Goal: Information Seeking & Learning: Learn about a topic

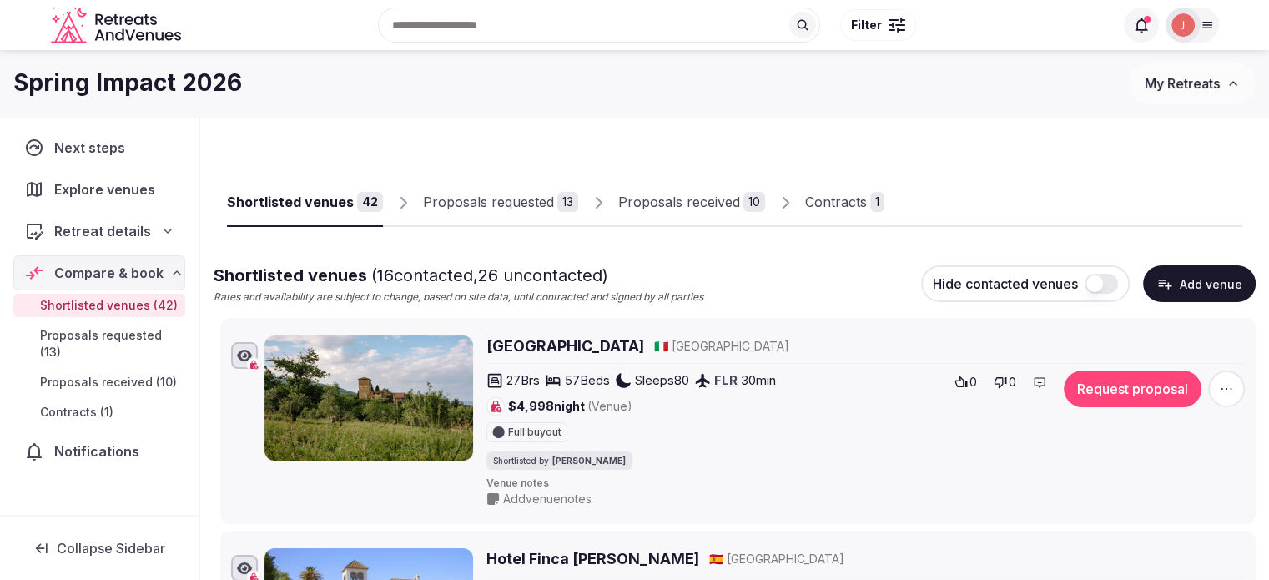
click at [143, 236] on span "Retreat details" at bounding box center [102, 231] width 97 height 20
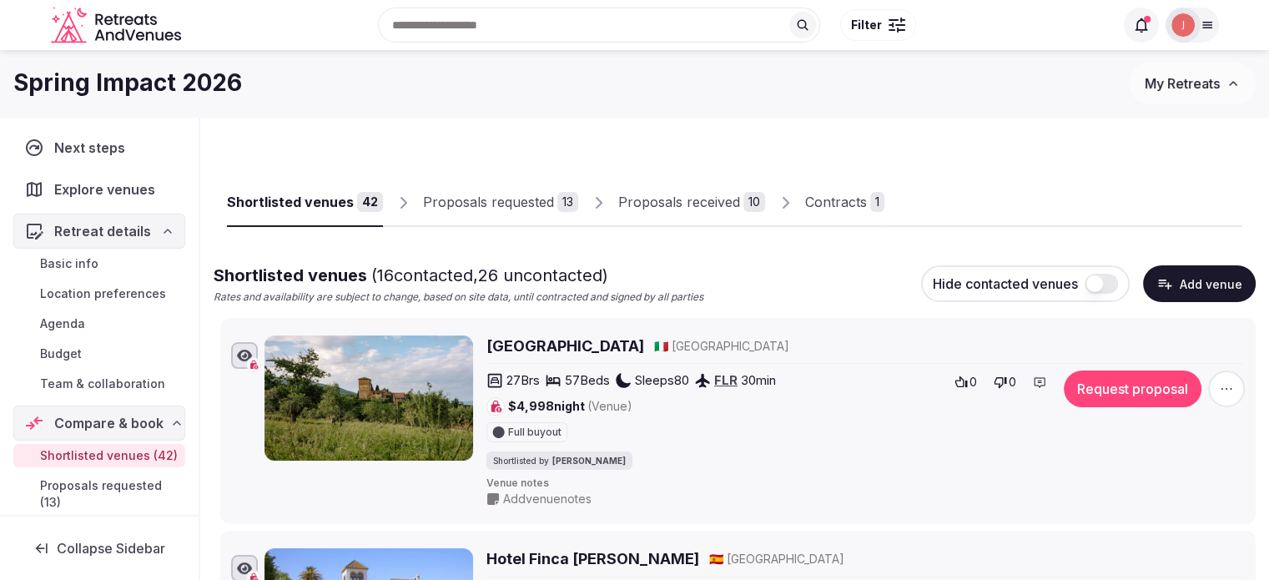
click at [107, 258] on link "Basic info" at bounding box center [99, 263] width 172 height 23
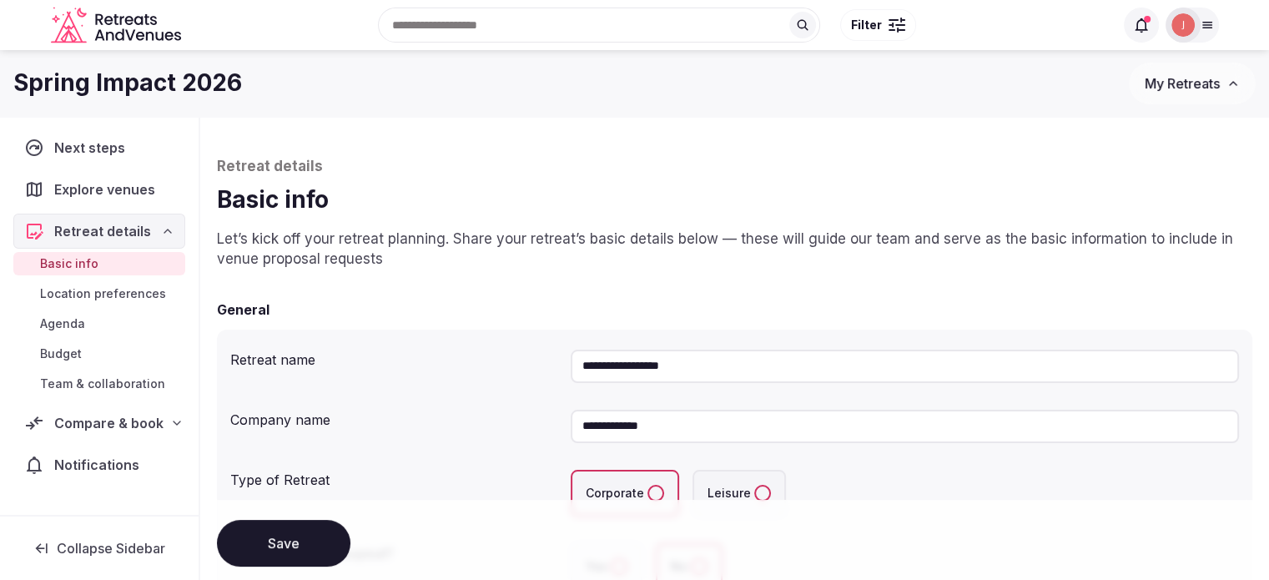
click at [117, 294] on span "Location preferences" at bounding box center [103, 293] width 126 height 17
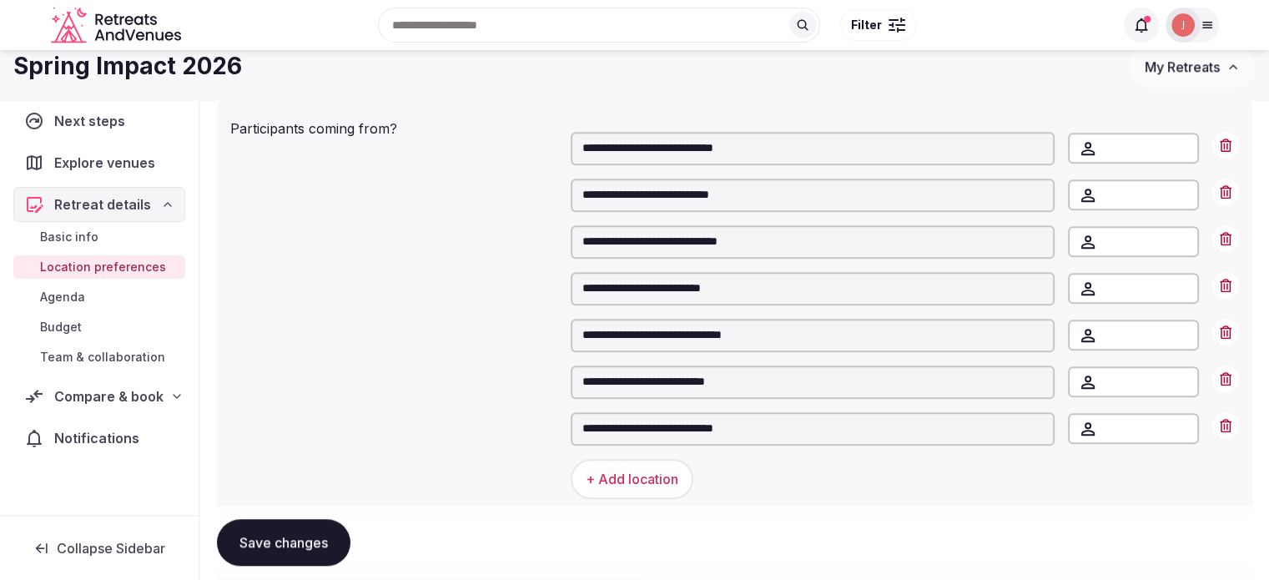
scroll to position [1084, 0]
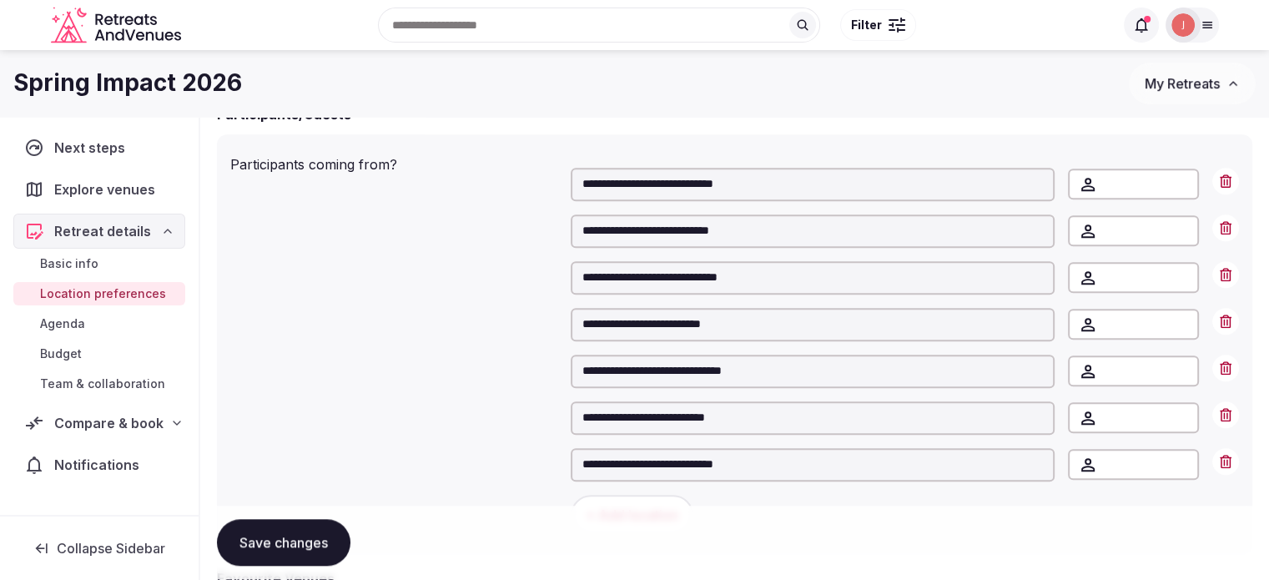
click at [142, 382] on span "Team & collaboration" at bounding box center [102, 383] width 125 height 17
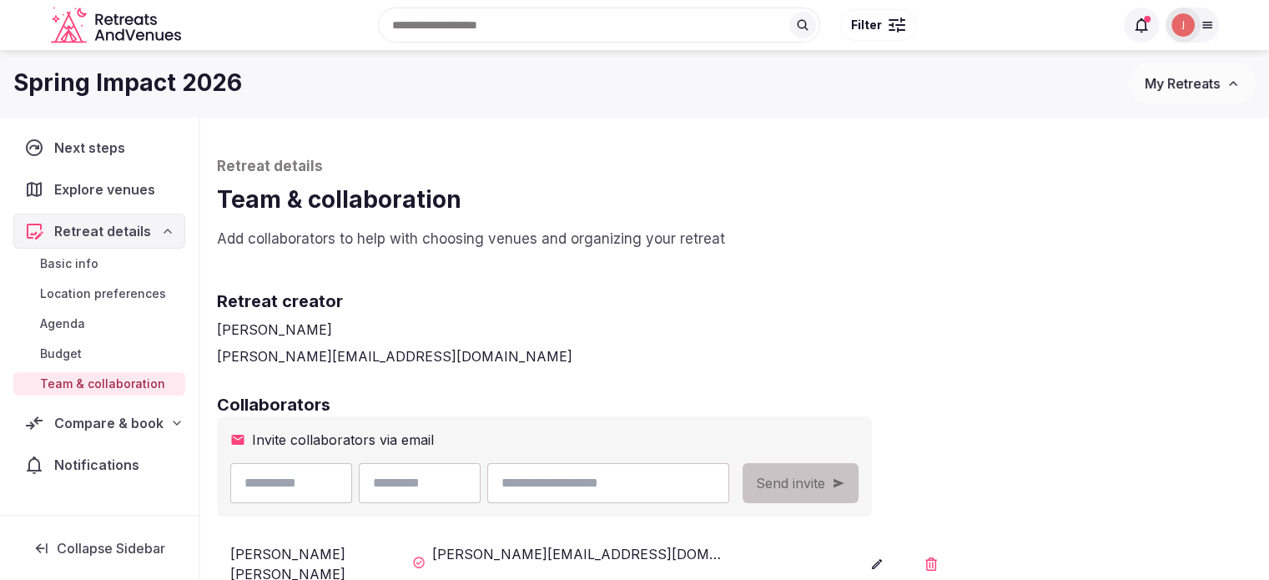
click at [73, 255] on span "Basic info" at bounding box center [69, 263] width 58 height 17
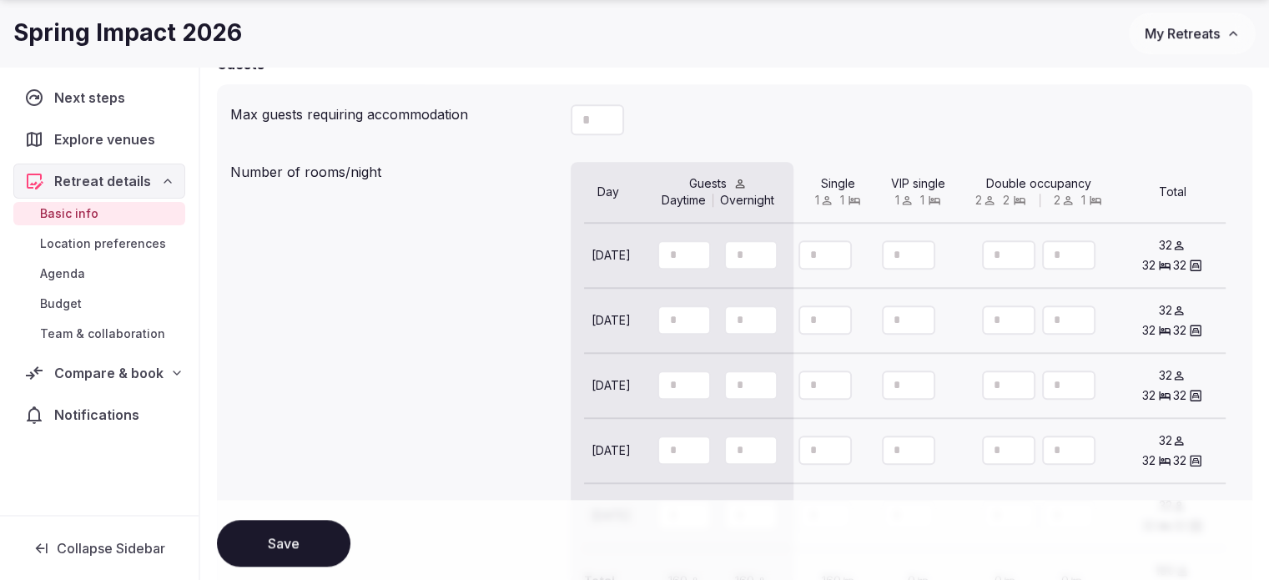
scroll to position [1418, 0]
click at [80, 239] on span "Location preferences" at bounding box center [103, 243] width 126 height 17
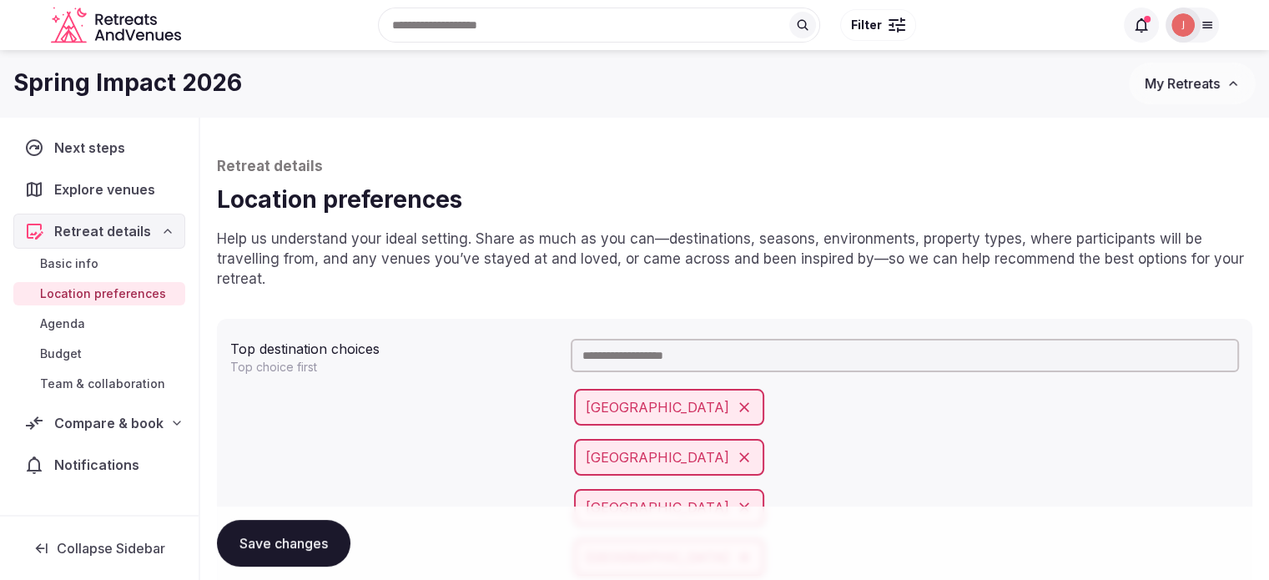
click at [96, 273] on link "Basic info" at bounding box center [99, 263] width 172 height 23
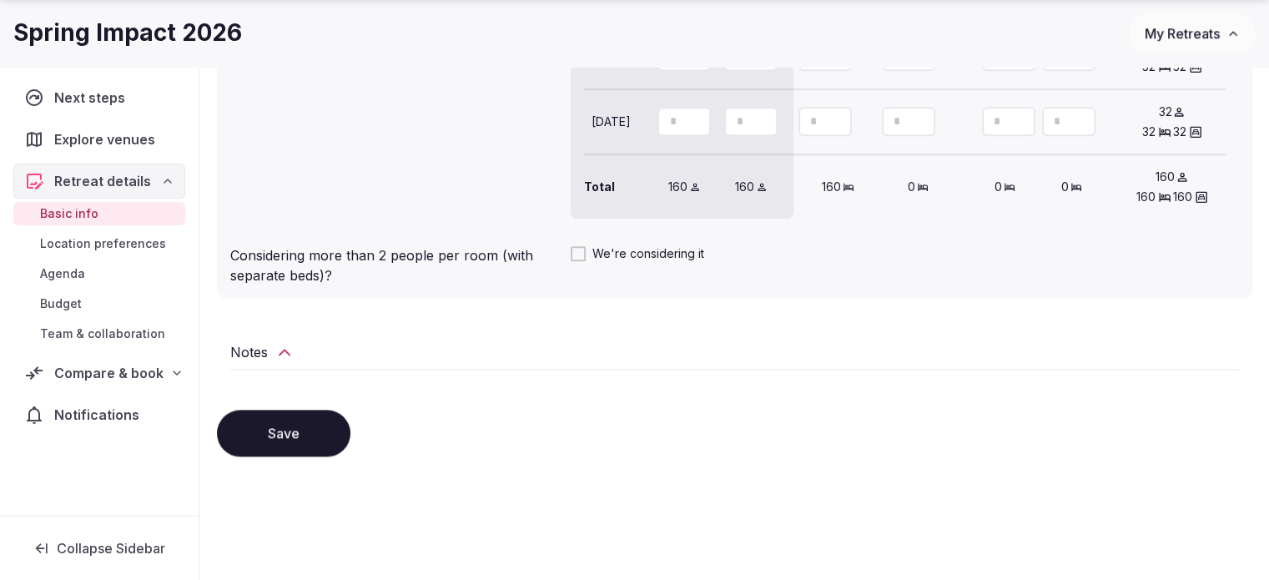
scroll to position [1828, 0]
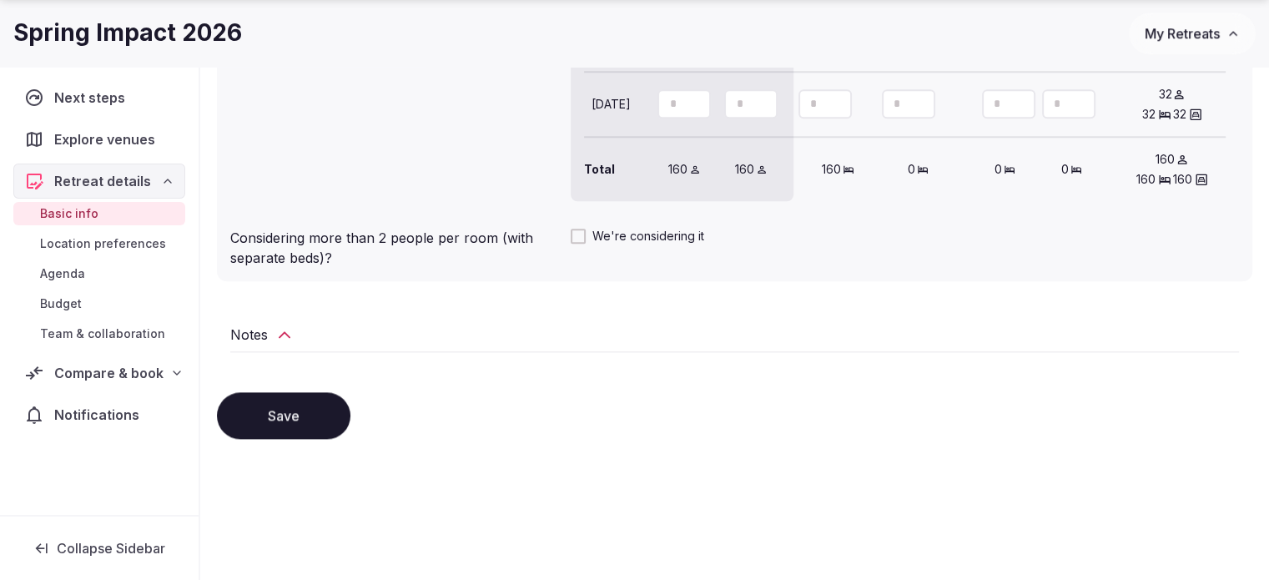
click at [260, 324] on h2 "Notes" at bounding box center [249, 334] width 38 height 20
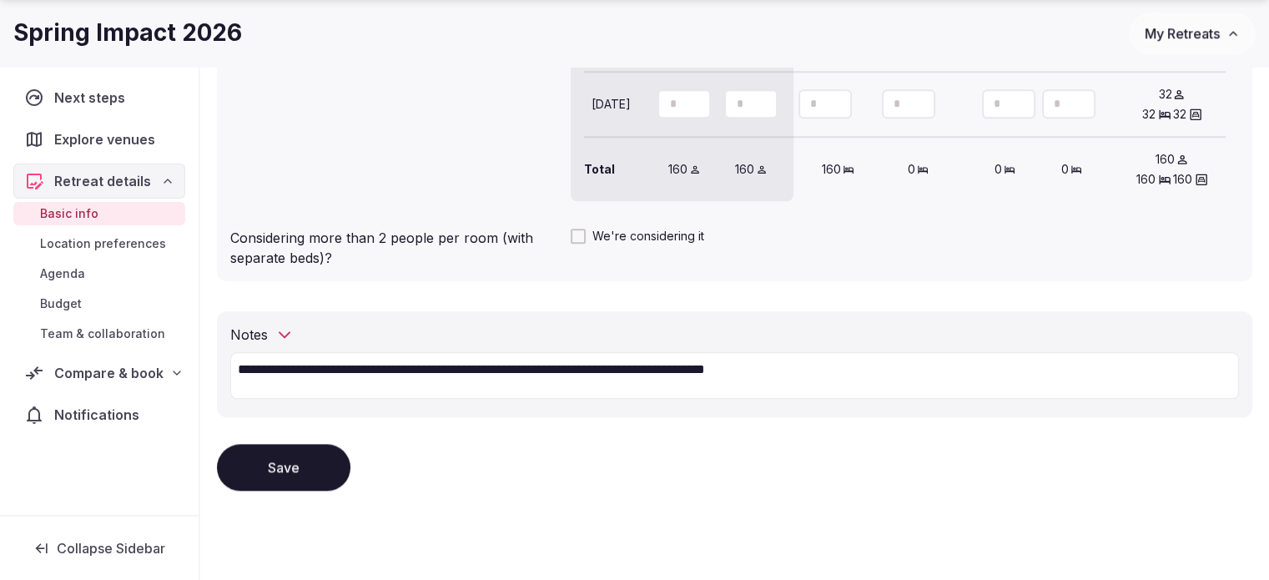
click at [126, 229] on div "Basic info Location preferences Agenda Budget Team & collaboration" at bounding box center [99, 274] width 172 height 150
click at [125, 233] on link "Location preferences" at bounding box center [99, 243] width 172 height 23
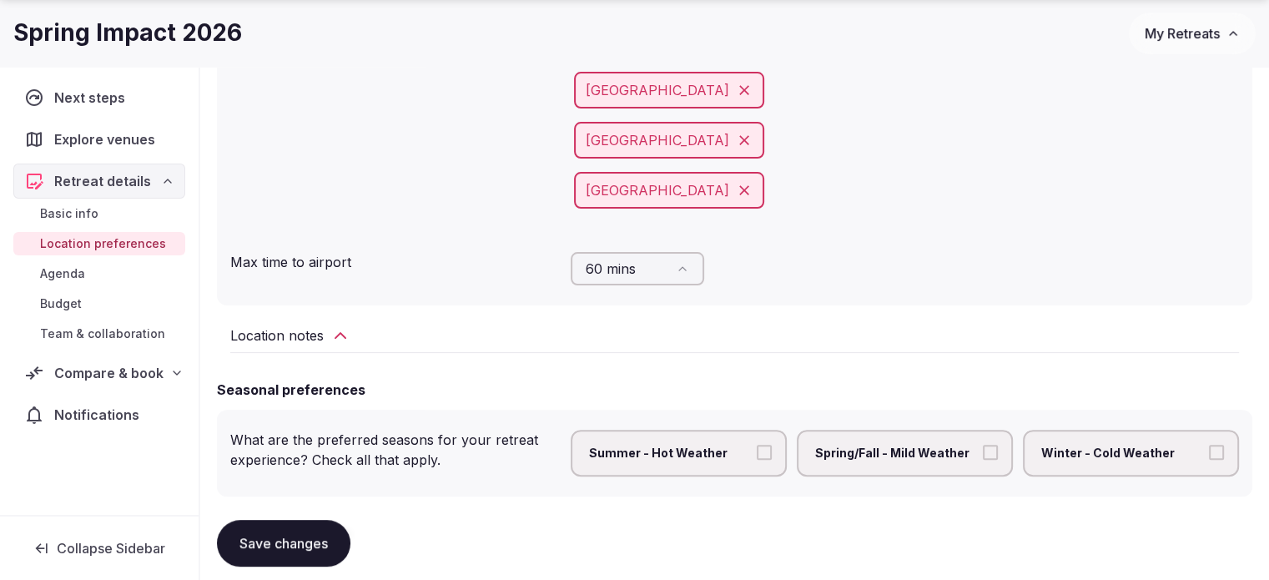
scroll to position [500, 0]
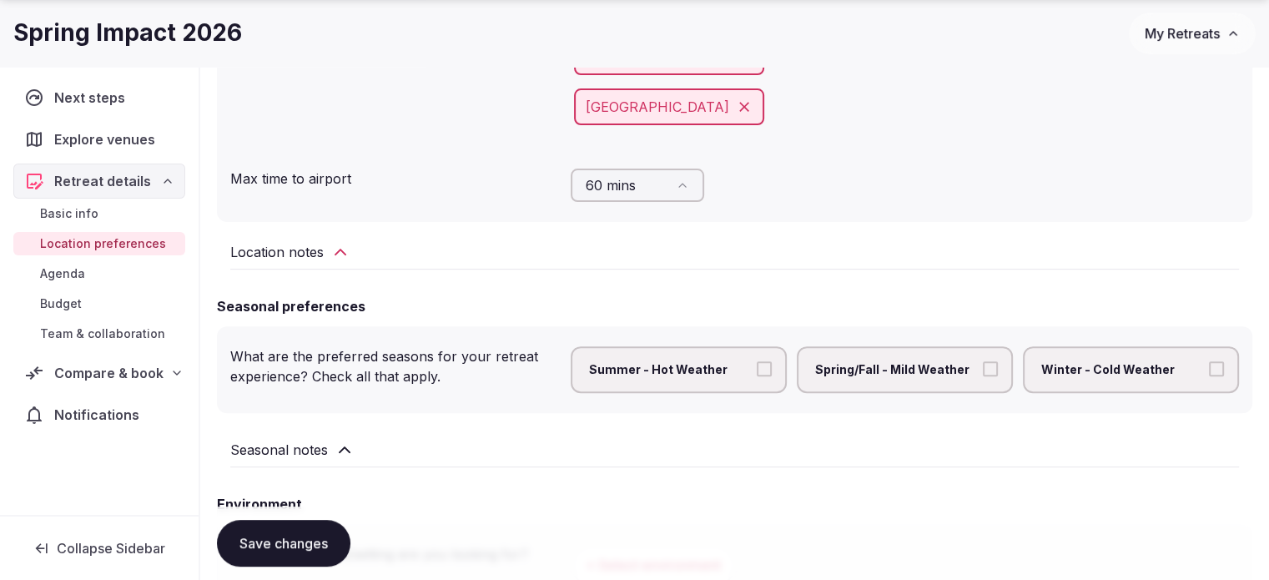
click at [319, 242] on h2 "Location notes" at bounding box center [276, 252] width 93 height 20
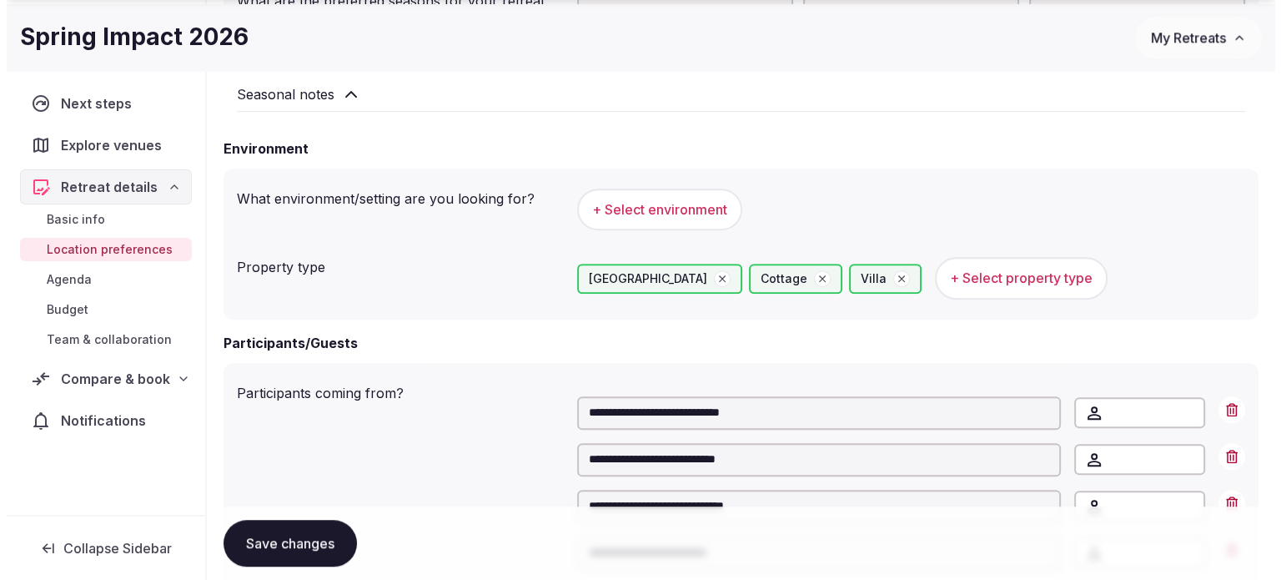
scroll to position [918, 0]
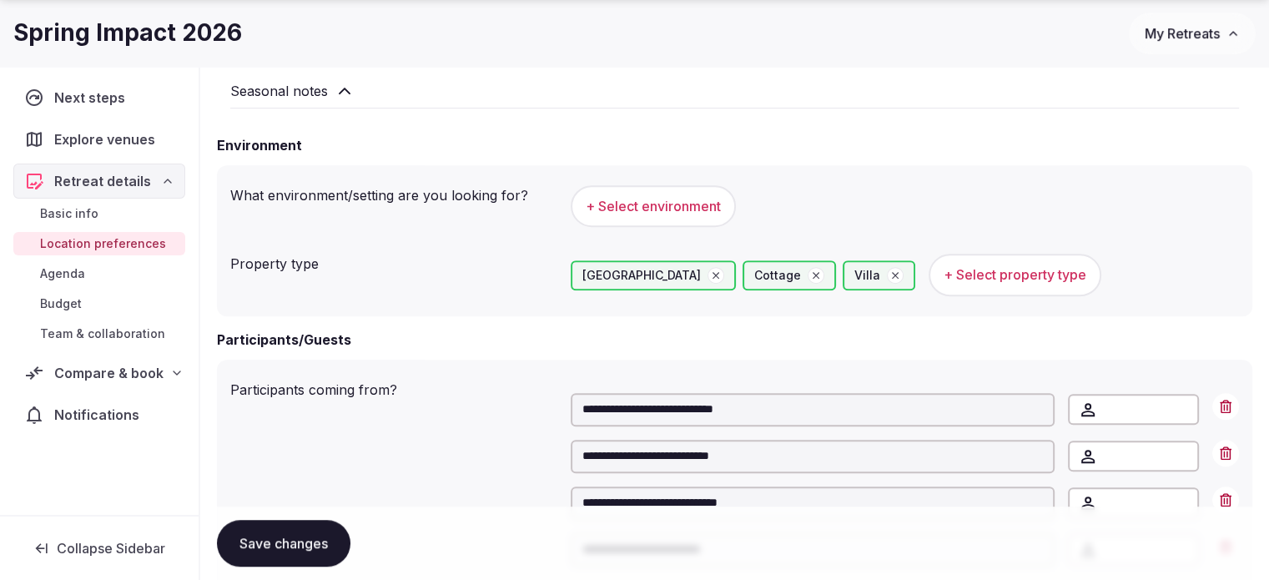
click at [591, 227] on button "+ Select environment" at bounding box center [653, 206] width 165 height 42
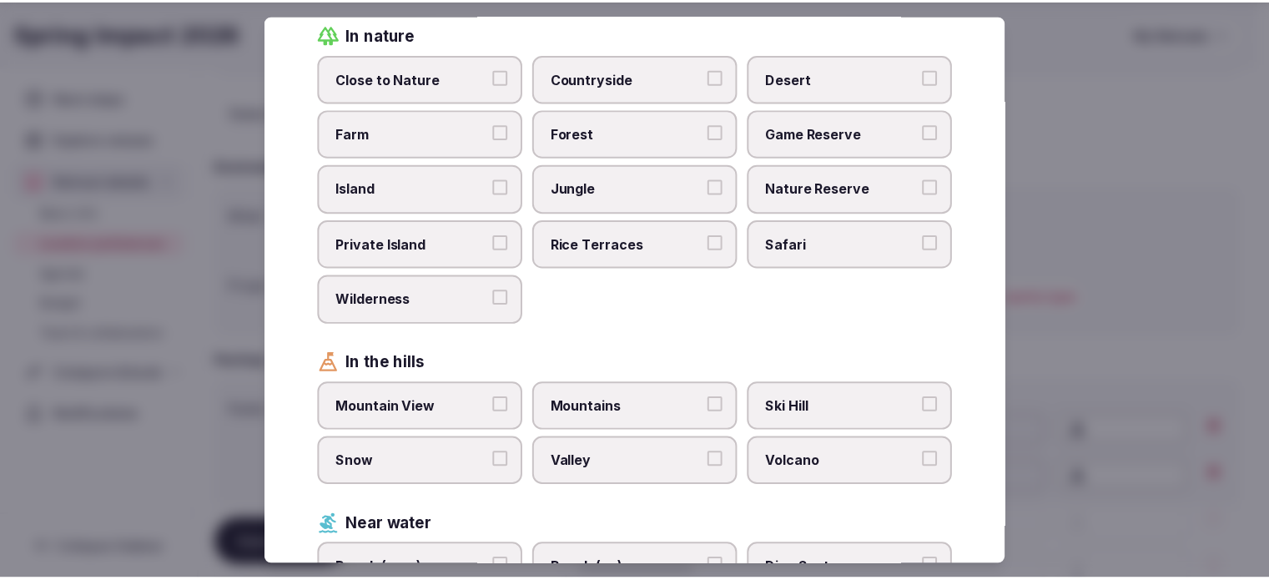
scroll to position [128, 0]
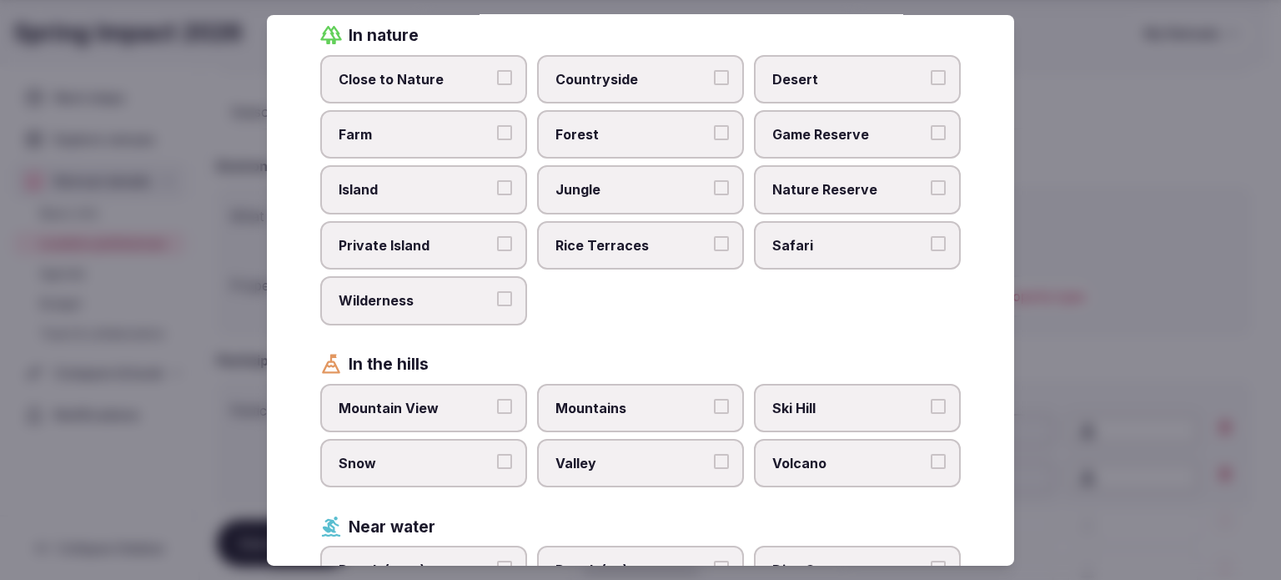
click at [1050, 319] on div at bounding box center [640, 290] width 1281 height 580
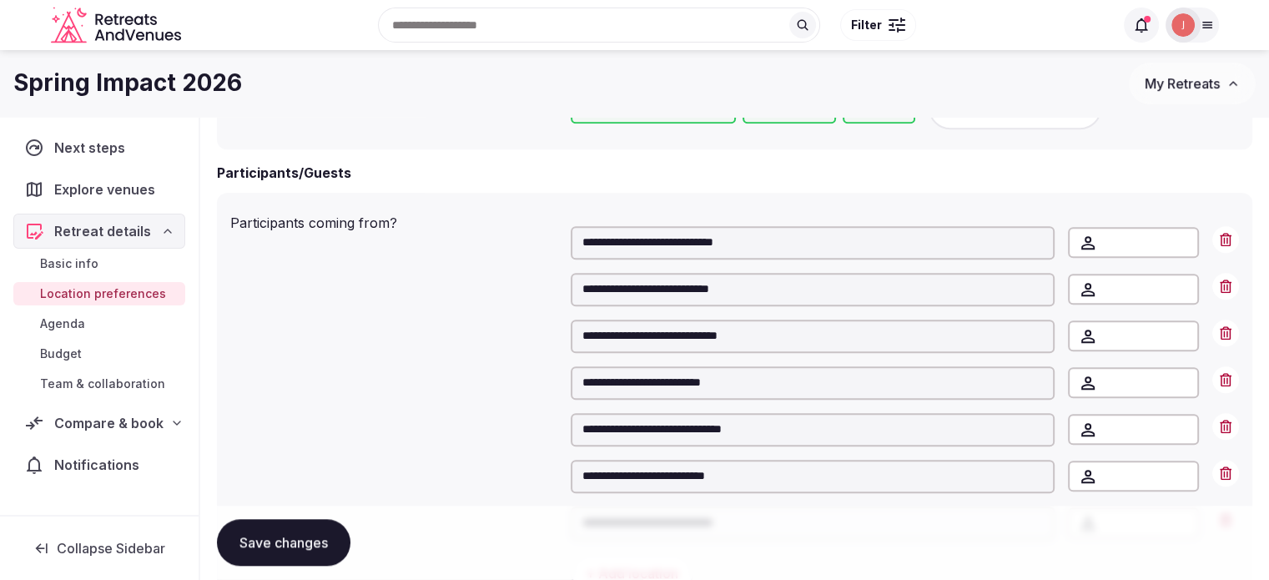
scroll to position [1071, 0]
